Goal: Information Seeking & Learning: Learn about a topic

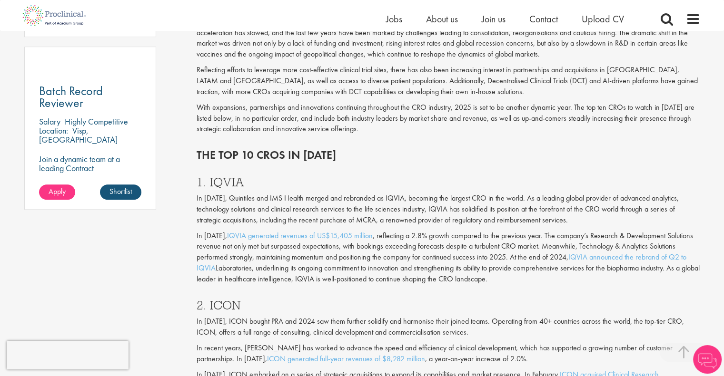
scroll to position [701, 0]
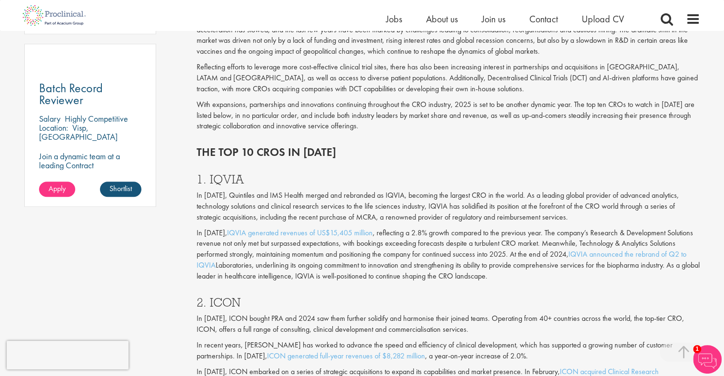
click at [223, 180] on h3 "1. IQVIA" at bounding box center [447, 179] width 503 height 12
copy h3 "IQVIA"
click at [221, 301] on h3 "2. ICON" at bounding box center [447, 302] width 503 height 12
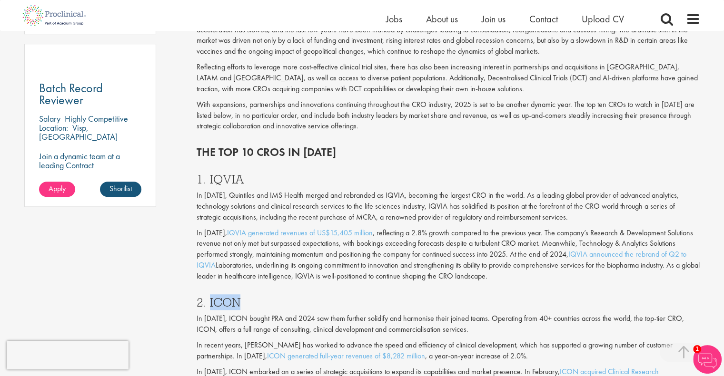
copy h3 "ICON"
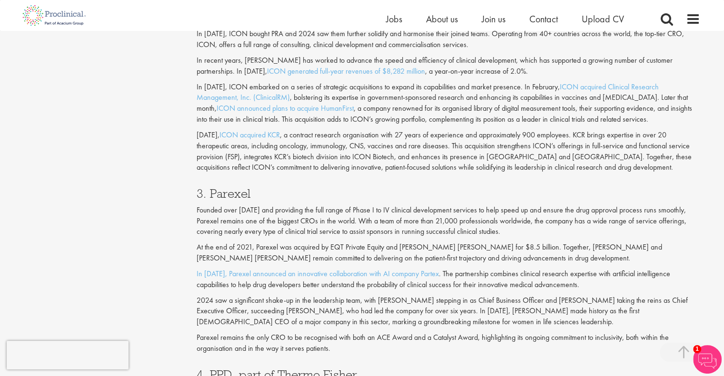
scroll to position [986, 0]
click at [211, 187] on h3 "3. Parexel" at bounding box center [447, 193] width 503 height 12
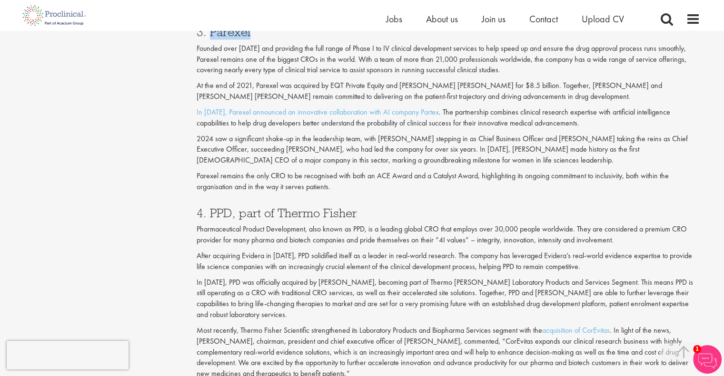
scroll to position [1177, 0]
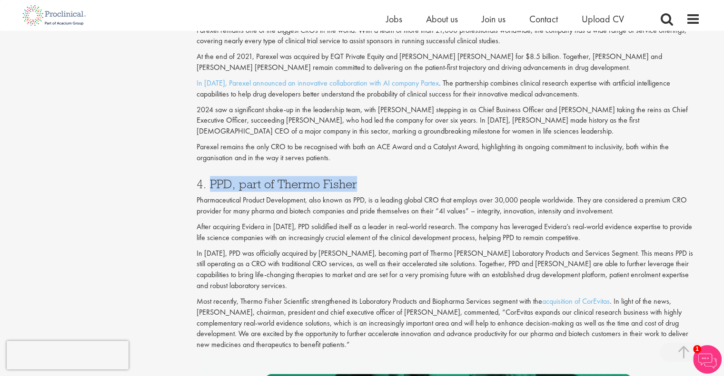
drag, startPoint x: 210, startPoint y: 183, endPoint x: 367, endPoint y: 181, distance: 157.0
click at [367, 181] on h3 "4. PPD, part of Thermo Fisher" at bounding box center [447, 184] width 503 height 12
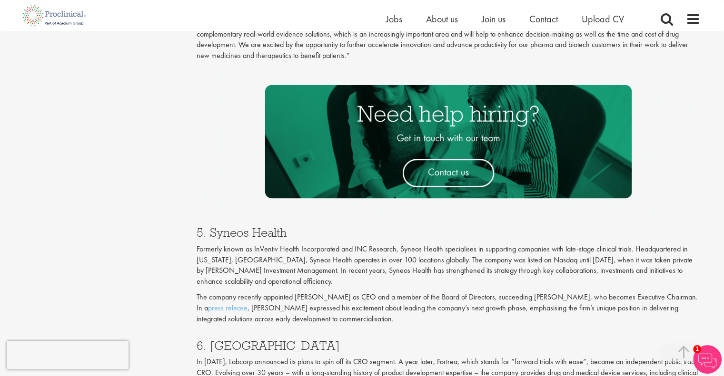
scroll to position [1510, 0]
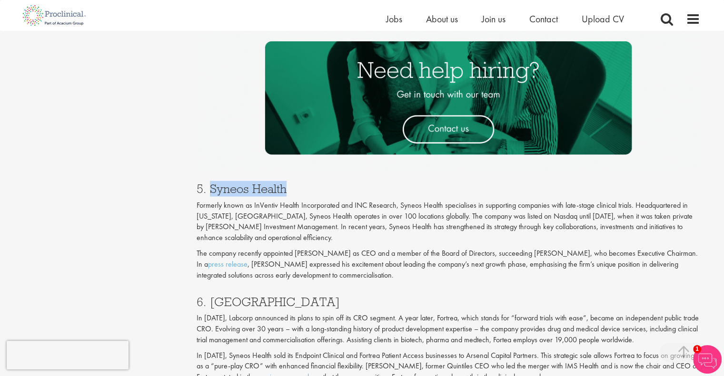
drag, startPoint x: 209, startPoint y: 190, endPoint x: 302, endPoint y: 190, distance: 92.3
click at [302, 190] on h3 "5. Syneos Health" at bounding box center [447, 189] width 503 height 12
drag, startPoint x: 207, startPoint y: 300, endPoint x: 252, endPoint y: 303, distance: 45.3
click at [252, 303] on h3 "6. [GEOGRAPHIC_DATA]" at bounding box center [447, 301] width 503 height 12
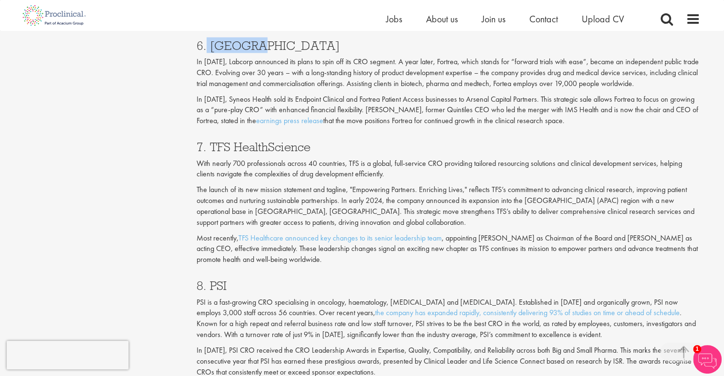
scroll to position [1795, 0]
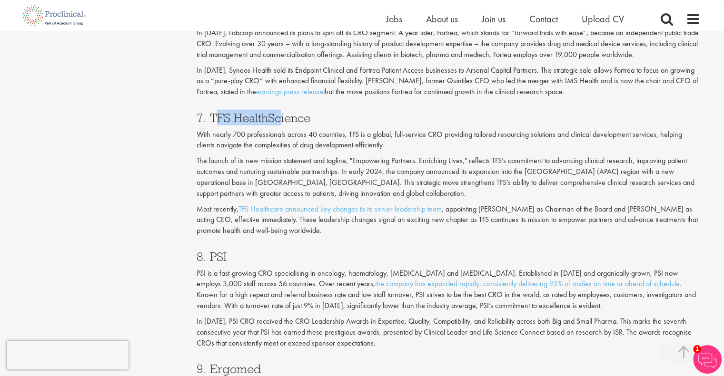
drag, startPoint x: 213, startPoint y: 118, endPoint x: 280, endPoint y: 118, distance: 67.1
click at [280, 118] on h3 "7. TFS HealthScience" at bounding box center [447, 117] width 503 height 12
drag, startPoint x: 312, startPoint y: 120, endPoint x: 209, endPoint y: 111, distance: 103.2
click at [209, 111] on h3 "7. TFS HealthScience" at bounding box center [447, 117] width 503 height 12
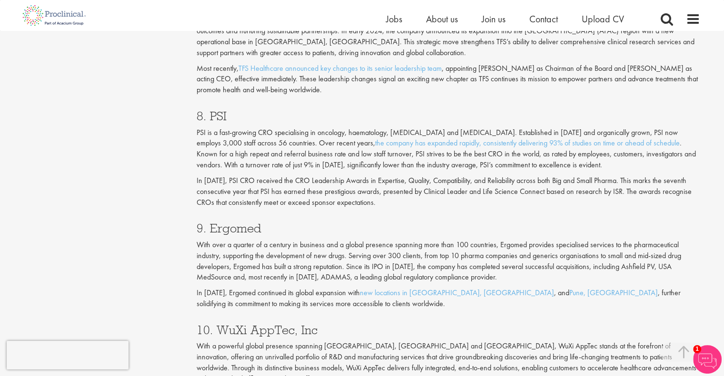
scroll to position [1938, 0]
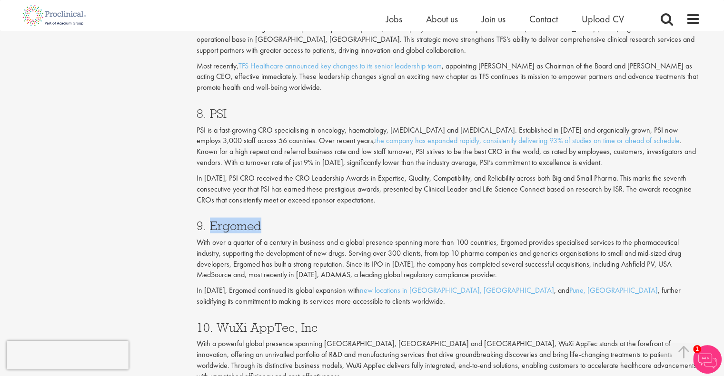
drag, startPoint x: 208, startPoint y: 227, endPoint x: 274, endPoint y: 227, distance: 65.7
click at [274, 227] on h3 "9. Ergomed" at bounding box center [447, 226] width 503 height 12
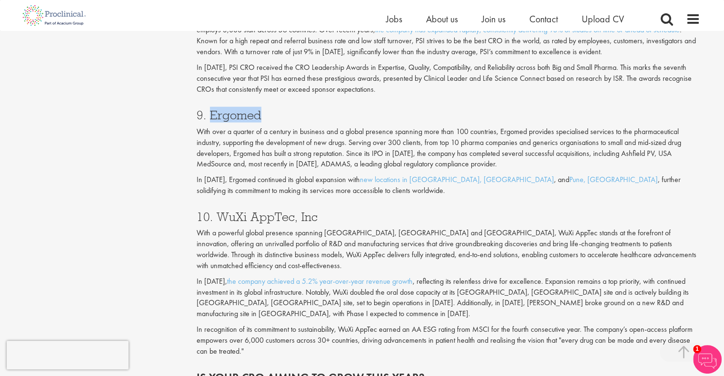
scroll to position [2080, 0]
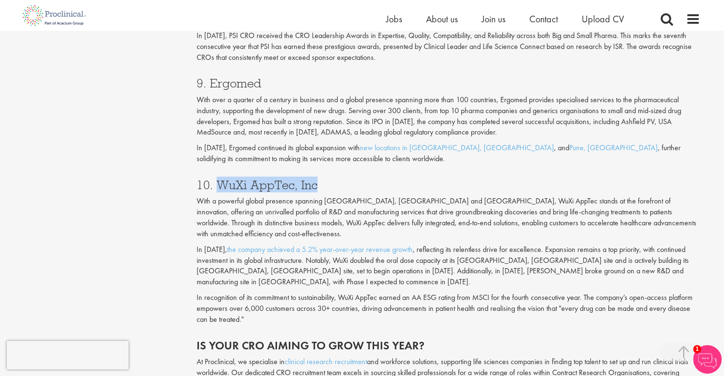
drag, startPoint x: 217, startPoint y: 180, endPoint x: 314, endPoint y: 185, distance: 97.6
click at [314, 185] on h3 "10. WuXi AppTec, Inc" at bounding box center [447, 185] width 503 height 12
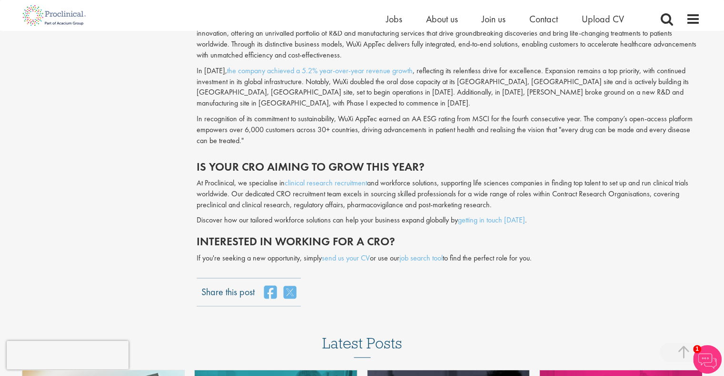
scroll to position [2271, 0]
